Goal: Task Accomplishment & Management: Manage account settings

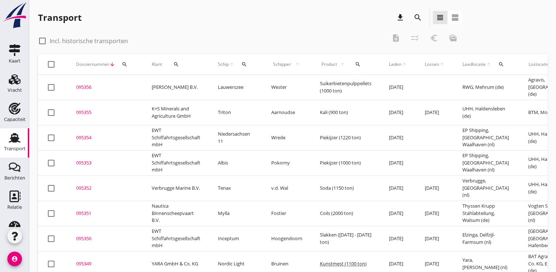
click at [93, 164] on div "095353" at bounding box center [105, 162] width 58 height 7
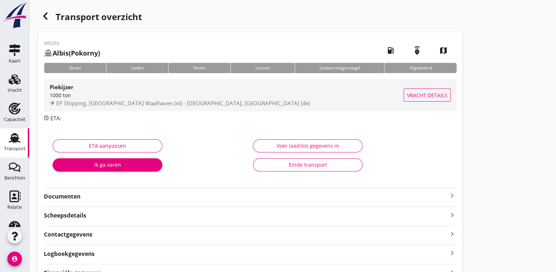
click at [128, 96] on div "1000 ton" at bounding box center [227, 95] width 354 height 8
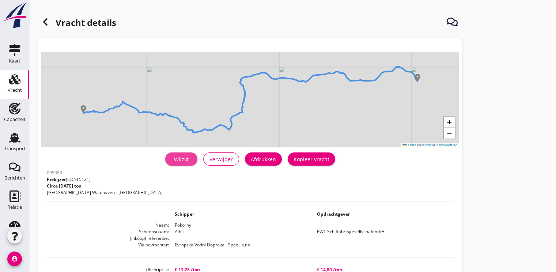
click at [183, 162] on div "Wijzig" at bounding box center [181, 159] width 20 height 8
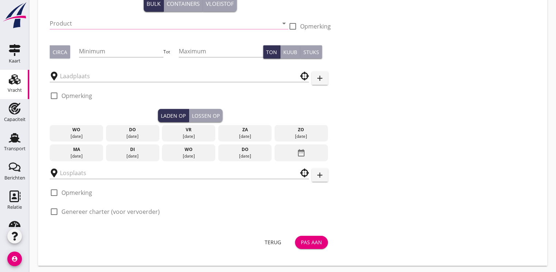
type input "EWT Schiffahrtsgesellschaft mbH"
type input "Piekijzer (5121)"
type input "1000"
checkbox input "true"
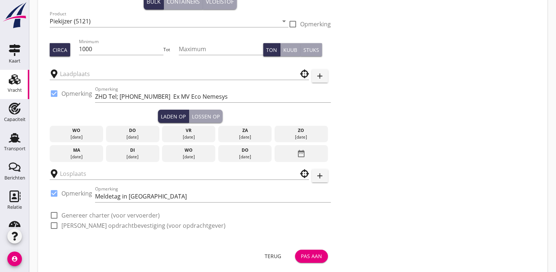
type input "EP Shipping"
type input "UHH"
checkbox input "true"
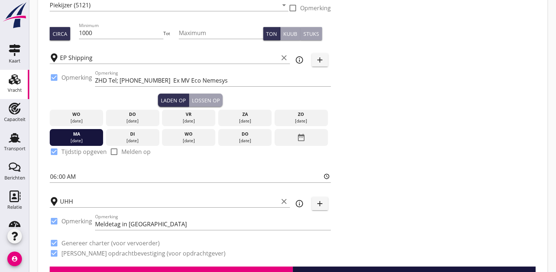
type input "13.25"
type textarea "evtl. 2 Sorten mit Haufen separieren"
radio input "false"
checkbox input "true"
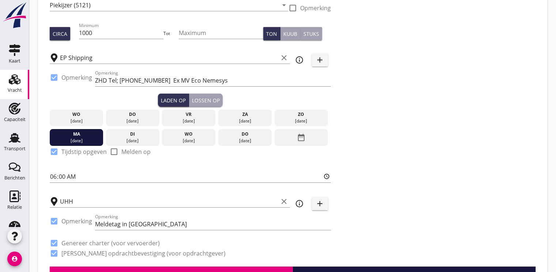
checkbox input "true"
type input "48"
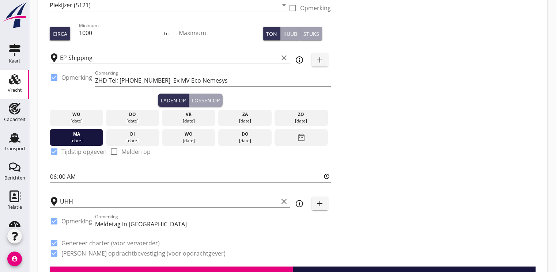
type input "48"
type input "14.8"
radio input "false"
checkbox input "true"
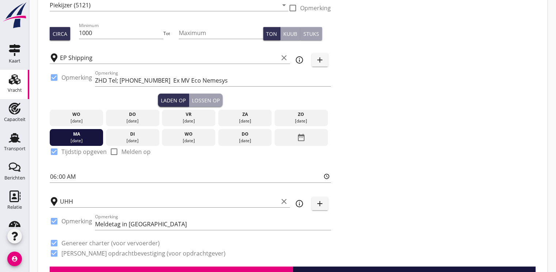
checkbox input "true"
type input "48"
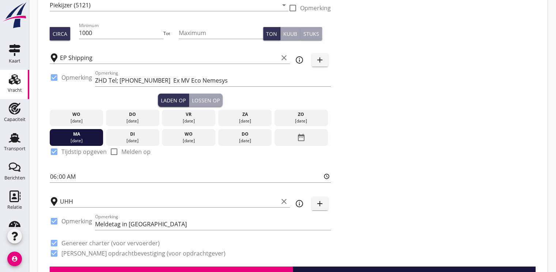
type input "48"
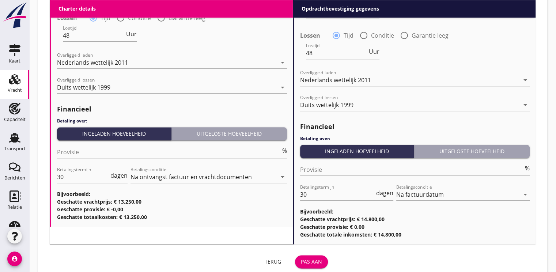
scroll to position [860, 0]
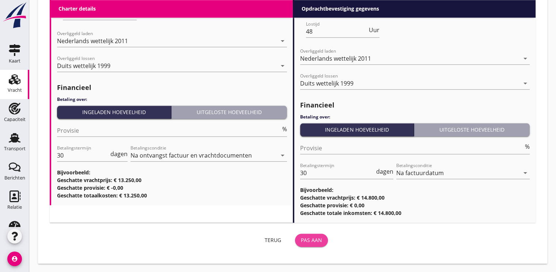
click at [306, 240] on div "Pas aan" at bounding box center [311, 240] width 21 height 8
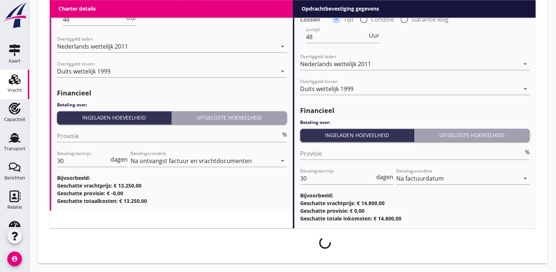
scroll to position [854, 0]
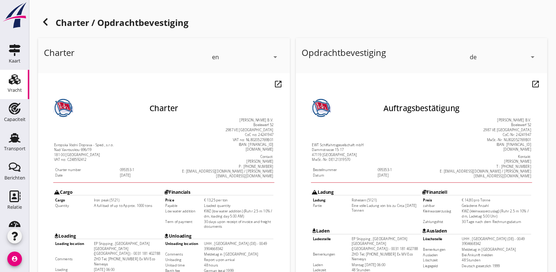
click at [273, 58] on icon "arrow_drop_down" at bounding box center [274, 57] width 9 height 9
click at [231, 82] on div "de" at bounding box center [245, 84] width 64 height 9
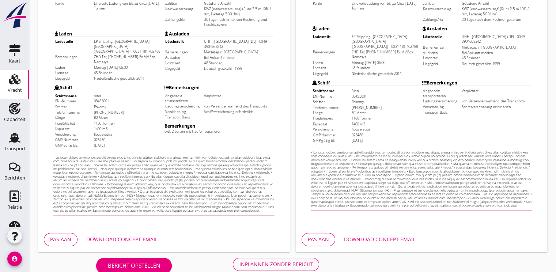
scroll to position [215, 0]
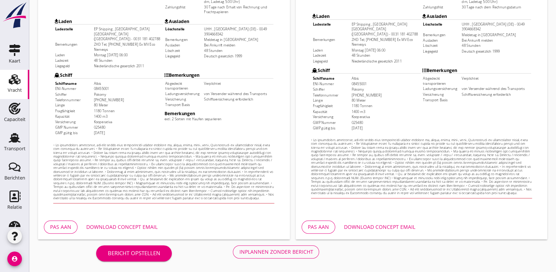
click at [122, 226] on div "Download concept email" at bounding box center [121, 227] width 71 height 8
click at [62, 225] on div "Pas aan" at bounding box center [60, 227] width 21 height 8
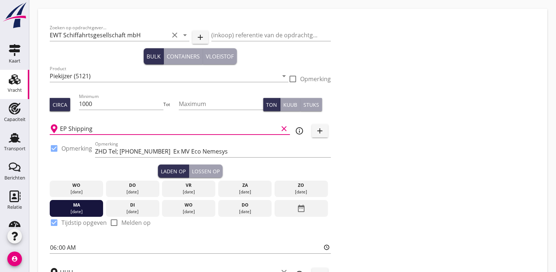
click at [98, 130] on input "EP Shipping" at bounding box center [169, 129] width 218 height 12
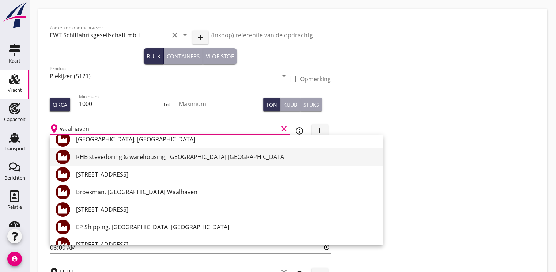
scroll to position [73, 0]
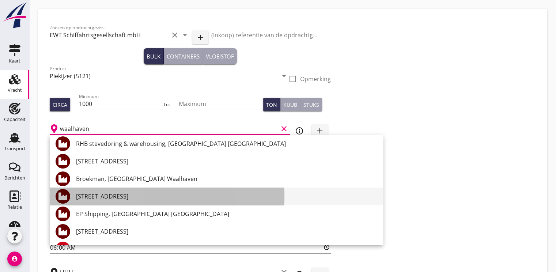
click at [122, 199] on div "[STREET_ADDRESS]" at bounding box center [226, 196] width 301 height 9
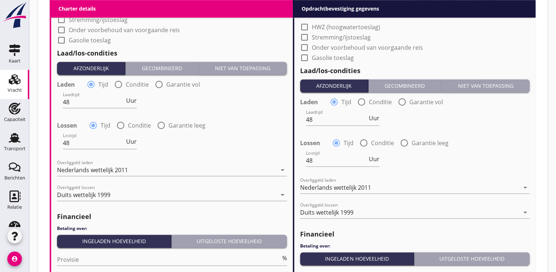
scroll to position [860, 0]
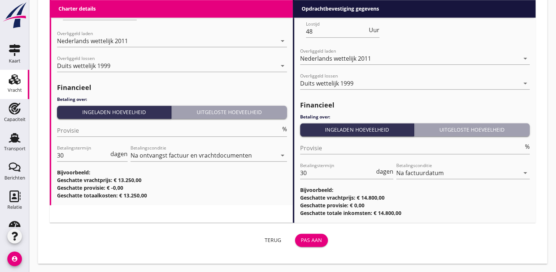
type input "[STREET_ADDRESS]"
click at [310, 240] on div "Pas aan" at bounding box center [311, 240] width 21 height 8
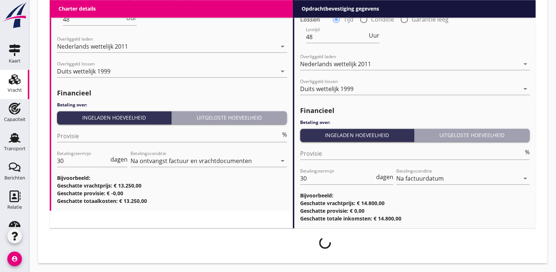
scroll to position [854, 0]
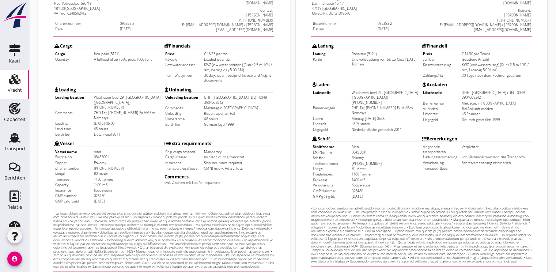
scroll to position [215, 0]
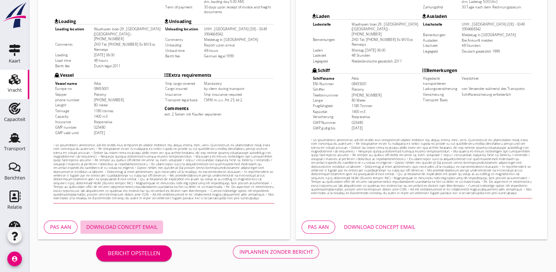
click at [124, 228] on div "Download concept email" at bounding box center [121, 227] width 71 height 8
click at [263, 250] on div "Inplannen zonder bericht" at bounding box center [276, 252] width 74 height 8
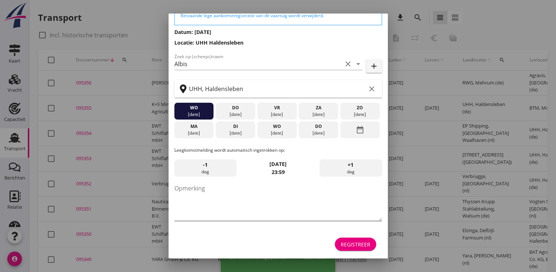
scroll to position [38, 0]
click at [347, 243] on div "Registreer" at bounding box center [356, 244] width 30 height 8
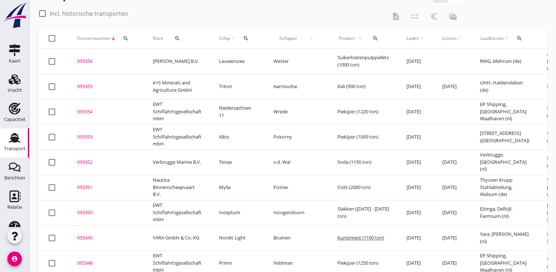
scroll to position [0, 0]
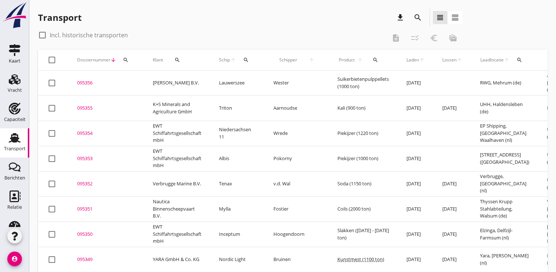
click at [86, 133] on div "095354" at bounding box center [106, 133] width 58 height 7
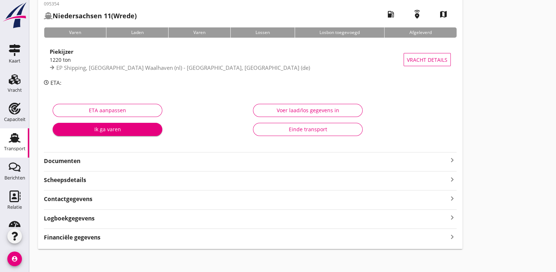
scroll to position [40, 0]
